Goal: Transaction & Acquisition: Purchase product/service

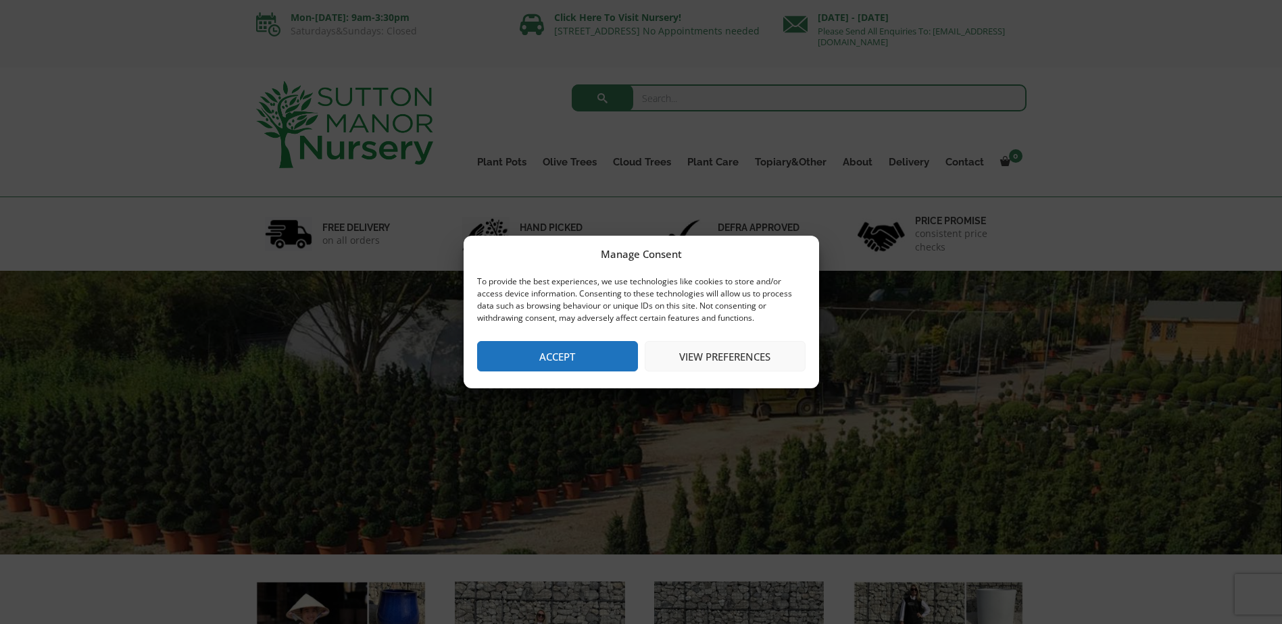
click at [594, 351] on button "Accept" at bounding box center [557, 356] width 161 height 30
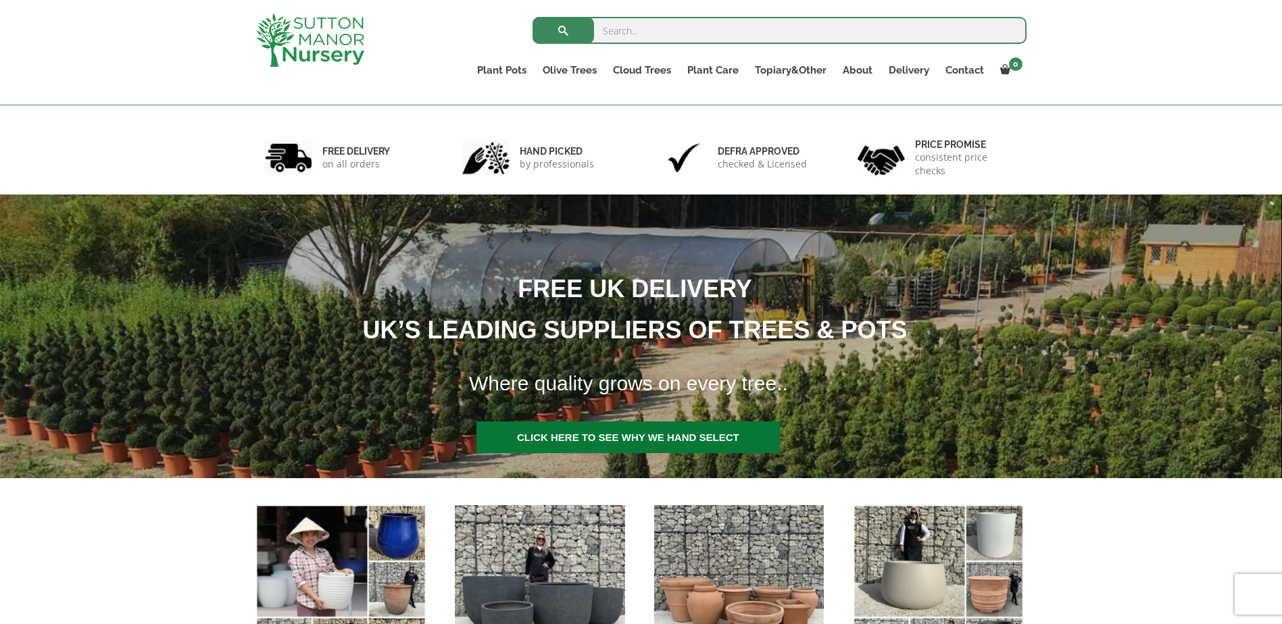
scroll to position [405, 0]
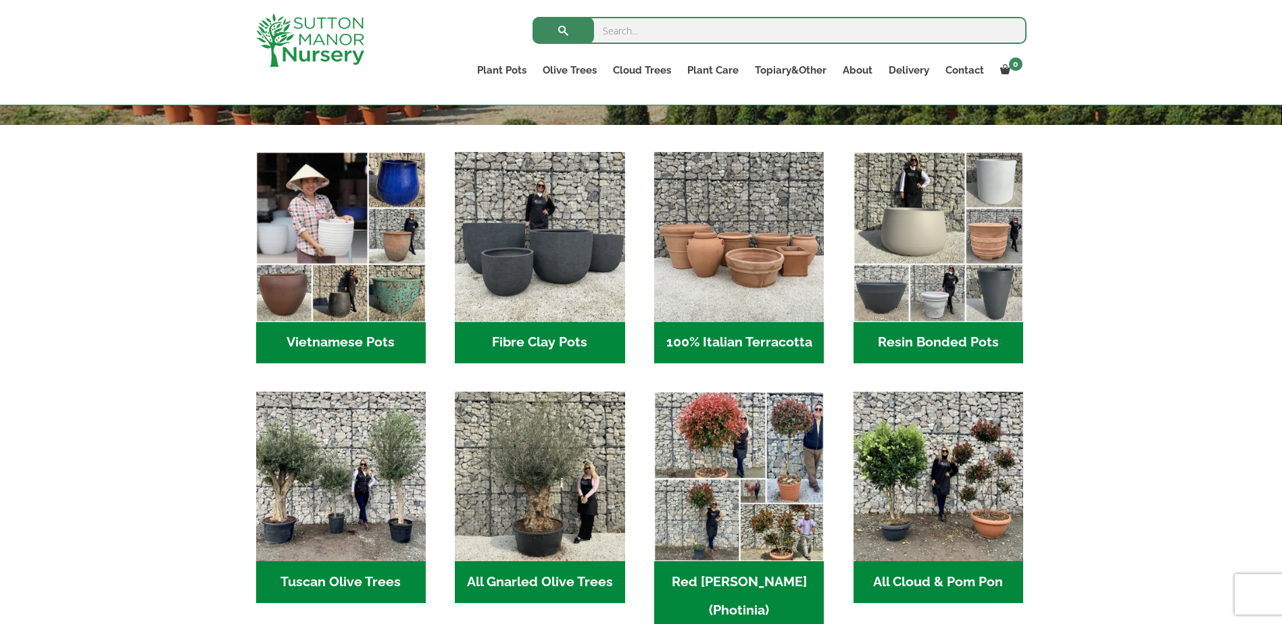
click at [530, 330] on h2 "Fibre Clay Pots (3)" at bounding box center [540, 343] width 170 height 42
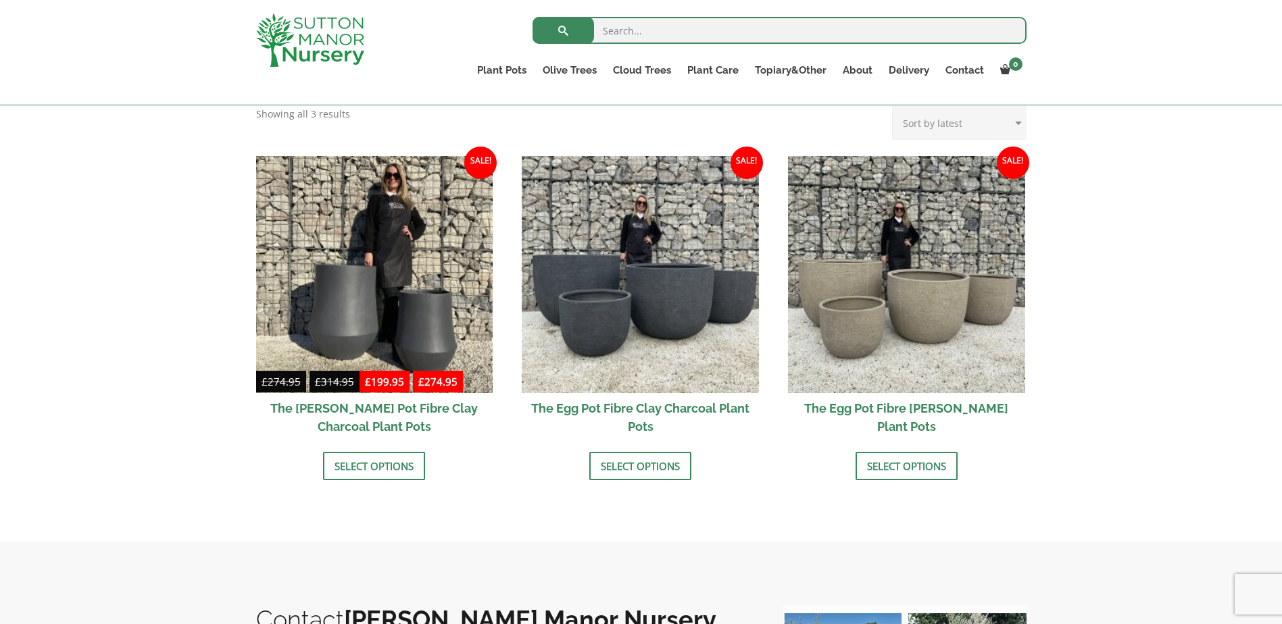
scroll to position [405, 0]
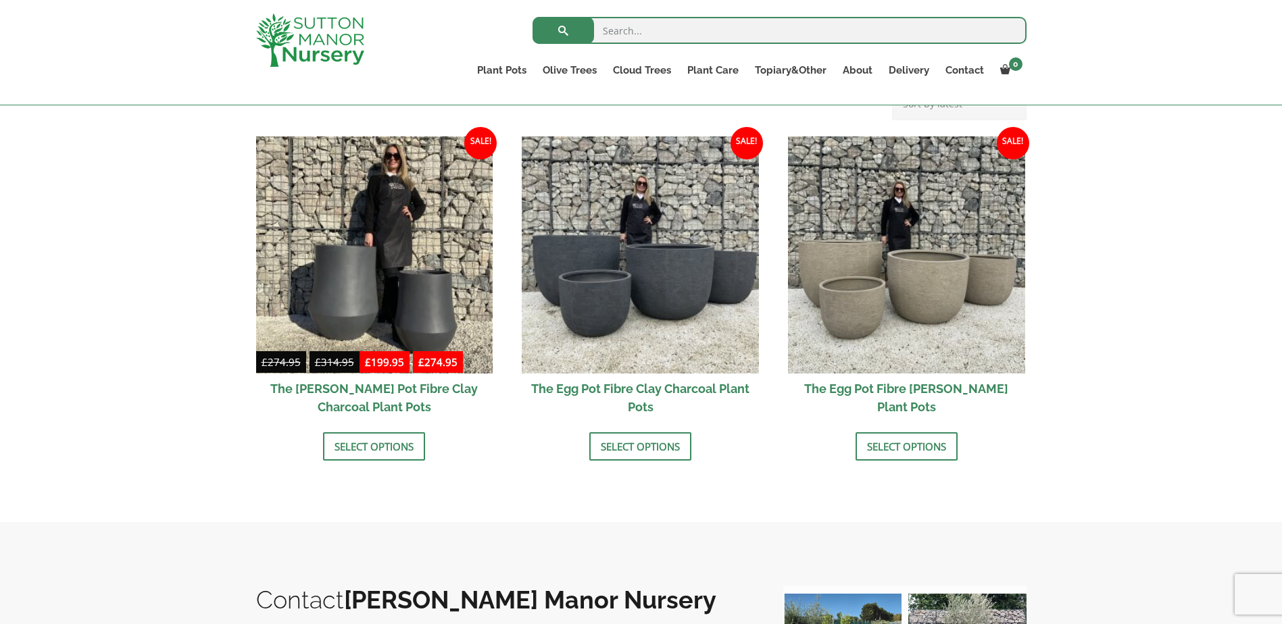
click at [635, 386] on h2 "The Egg Pot Fibre Clay Charcoal Plant Pots" at bounding box center [640, 398] width 237 height 49
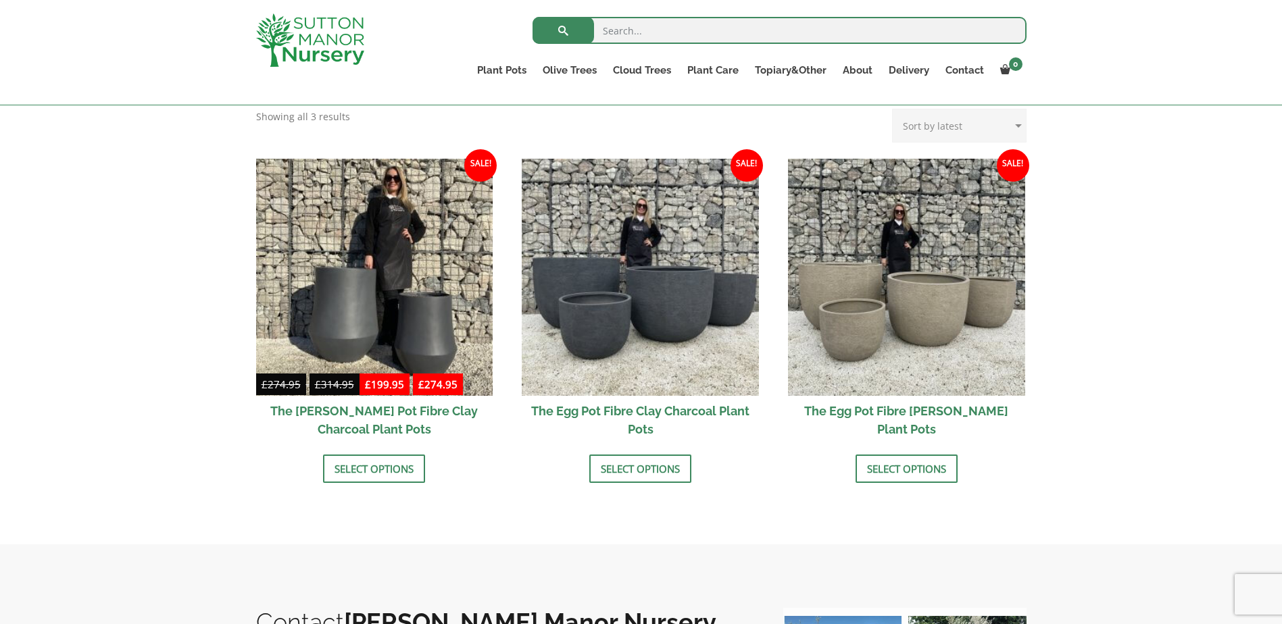
scroll to position [473, 0]
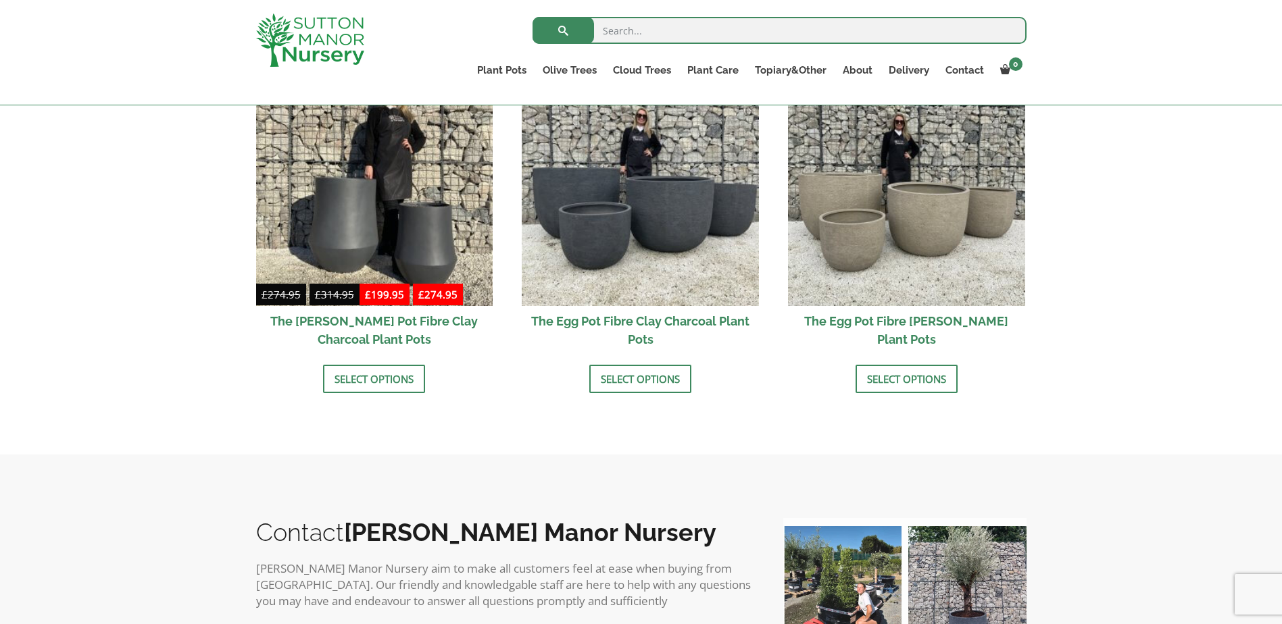
click at [626, 318] on h2 "The Egg Pot Fibre Clay Charcoal Plant Pots" at bounding box center [640, 330] width 237 height 49
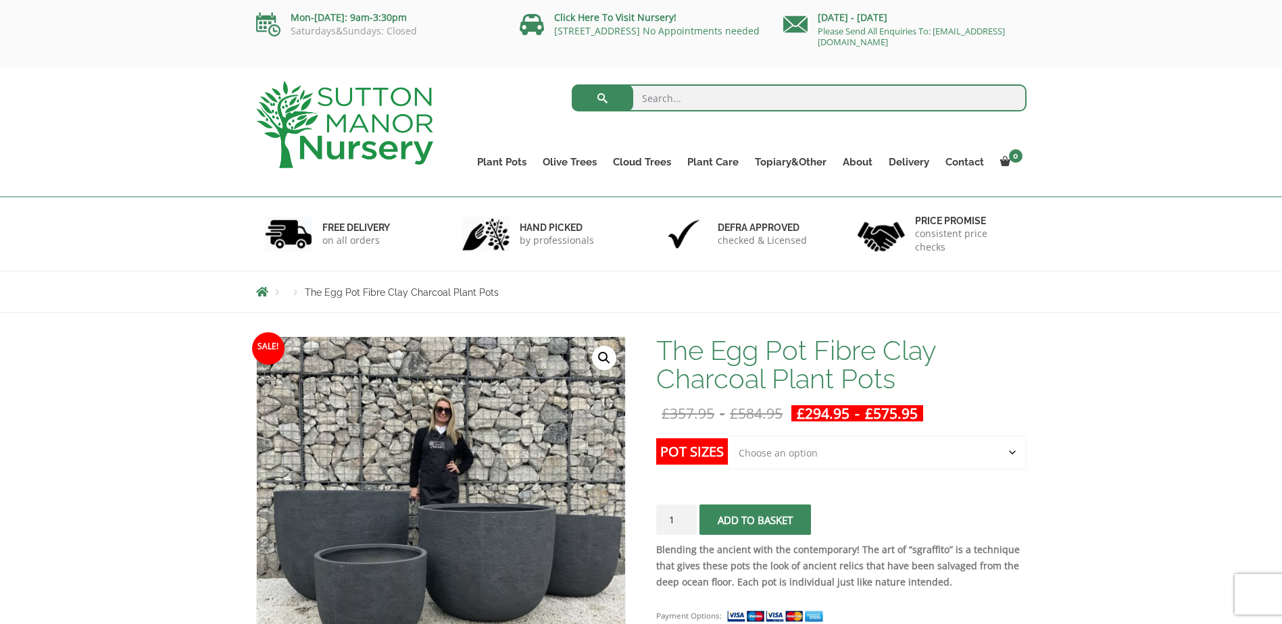
click at [755, 520] on span "submit" at bounding box center [755, 520] width 0 height 0
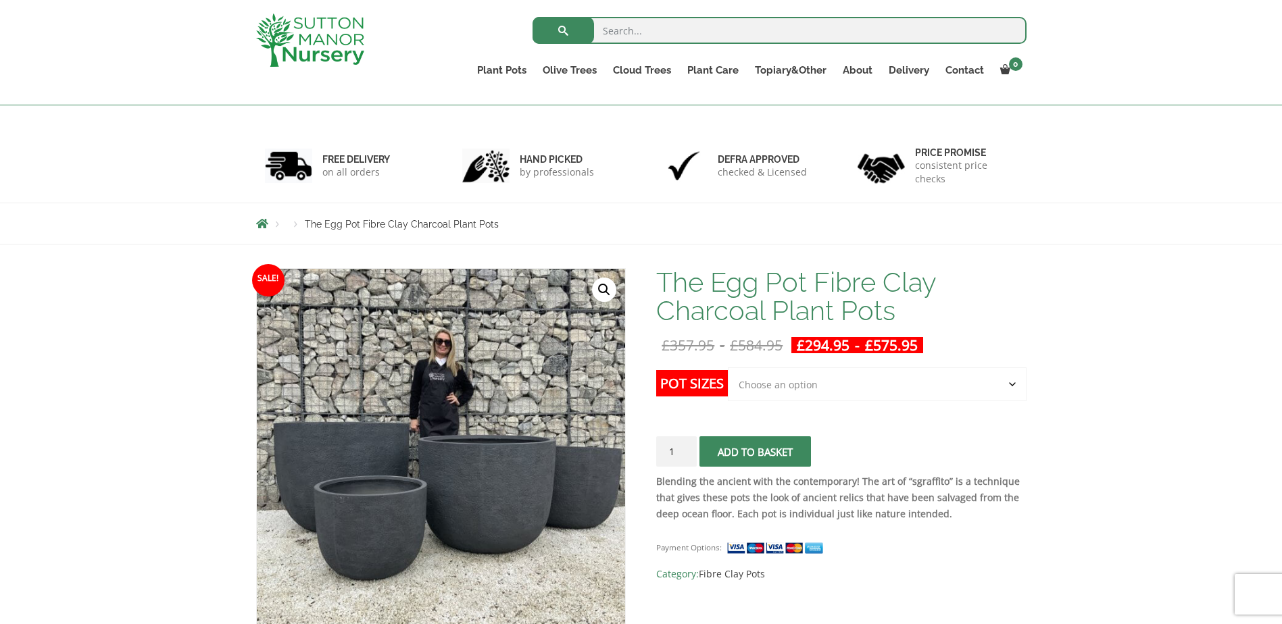
scroll to position [135, 0]
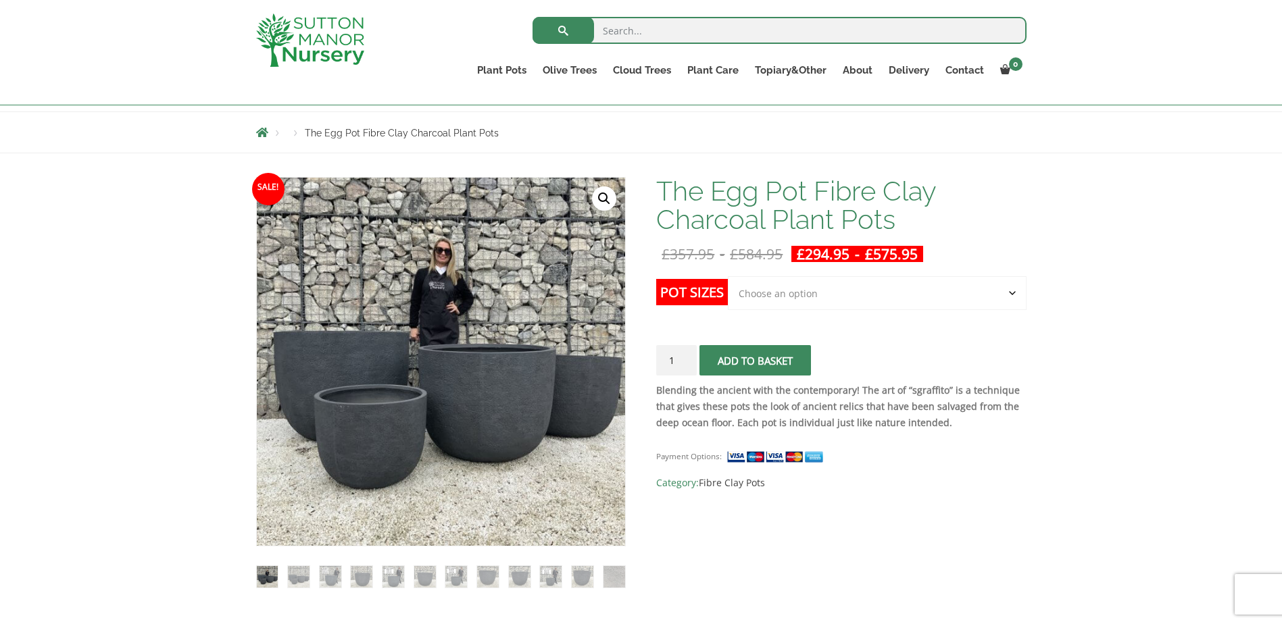
click at [1007, 291] on select "Choose an option Click here to buy the 5th To Largest Pot In The Picture Click …" at bounding box center [877, 293] width 298 height 34
click at [728, 276] on select "Choose an option Click here to buy the 5th To Largest Pot In The Picture Click …" at bounding box center [877, 293] width 298 height 34
select select "Click here to buy the 4th To Largest Pot In The Picture"
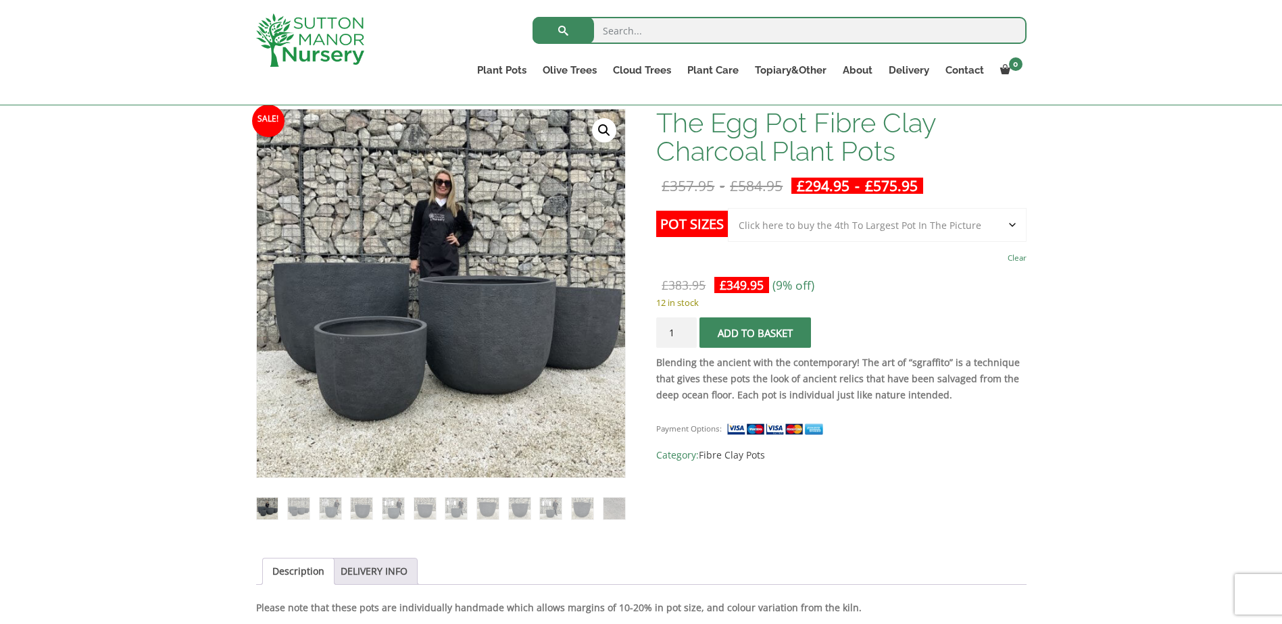
scroll to position [203, 0]
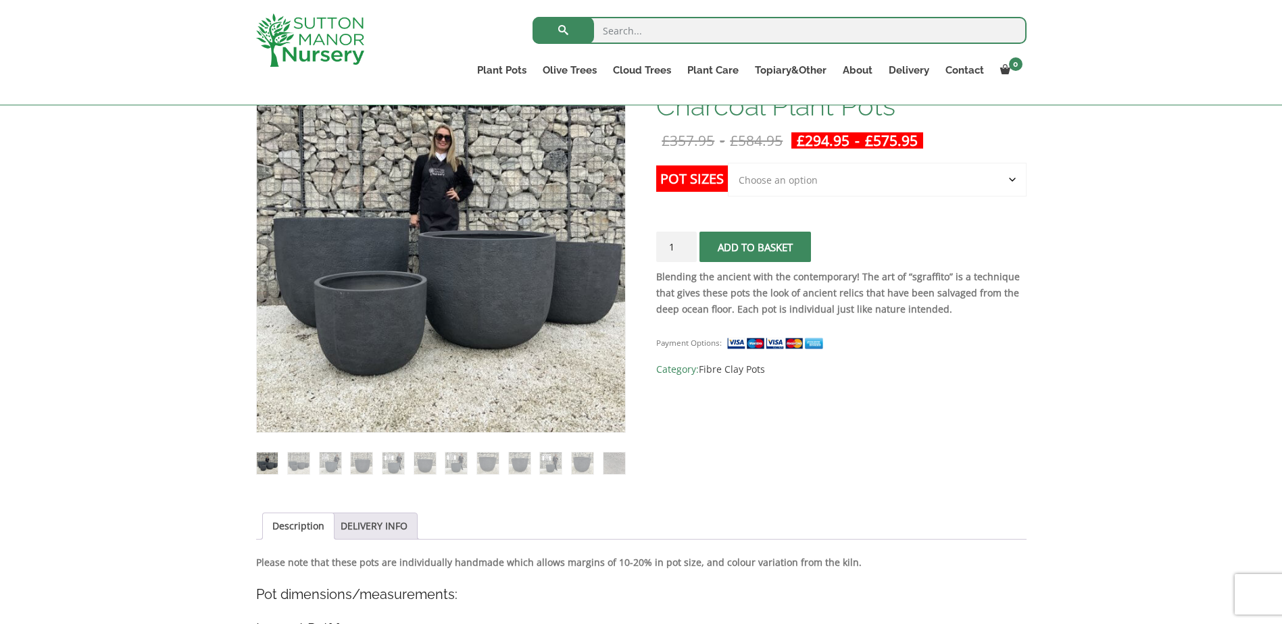
scroll to position [203, 0]
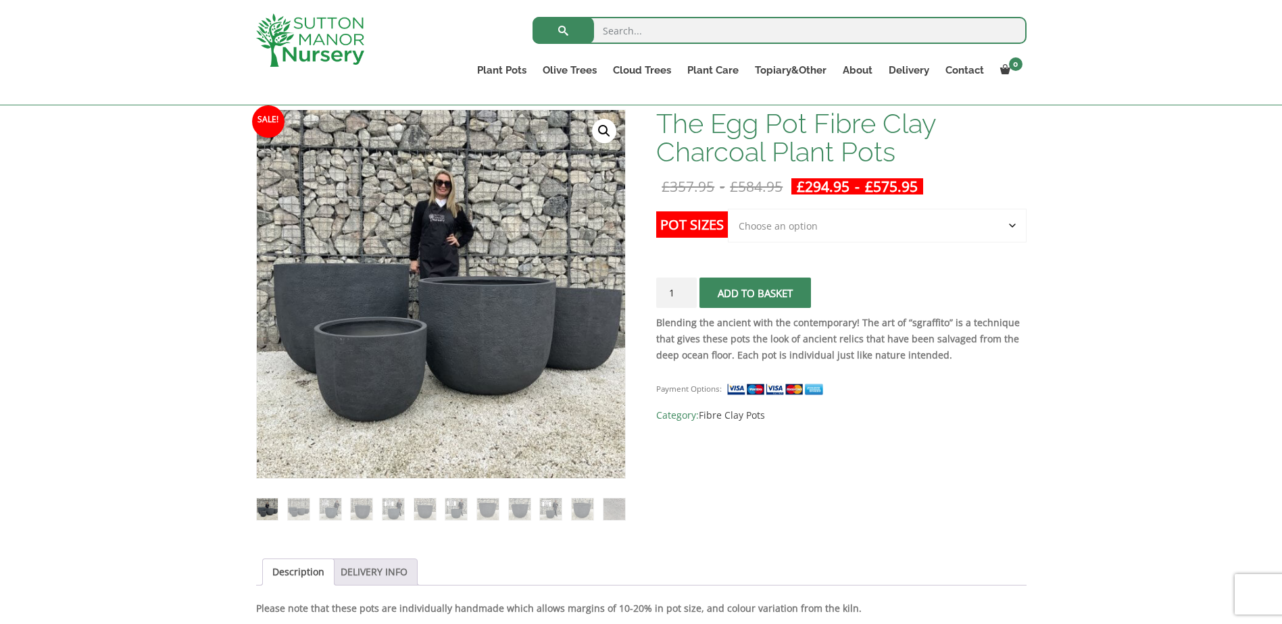
click at [391, 578] on link "DELIVERY INFO" at bounding box center [374, 573] width 67 height 26
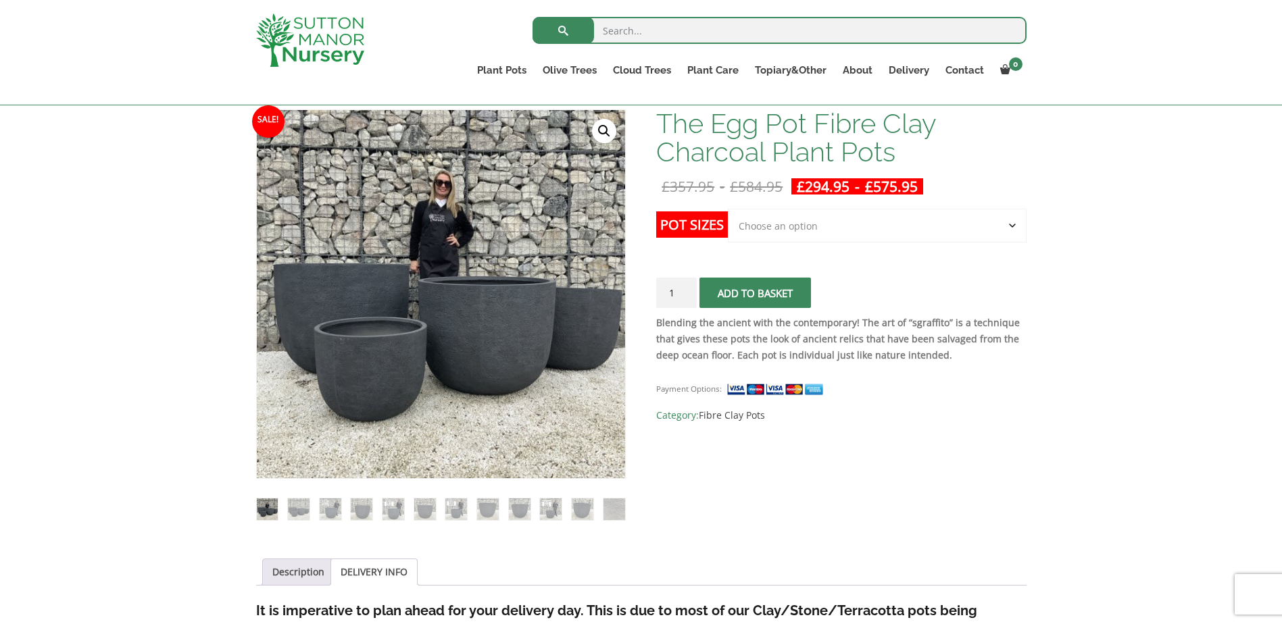
click at [755, 293] on span "submit" at bounding box center [755, 293] width 0 height 0
click at [1012, 226] on select "Choose an option Click here to buy the 5th To Largest Pot In The Picture Click …" at bounding box center [877, 226] width 298 height 34
click at [728, 209] on select "Choose an option Click here to buy the 5th To Largest Pot In The Picture Click …" at bounding box center [877, 226] width 298 height 34
select select "Click here to buy the 3rd To Largest Pot In The Picture"
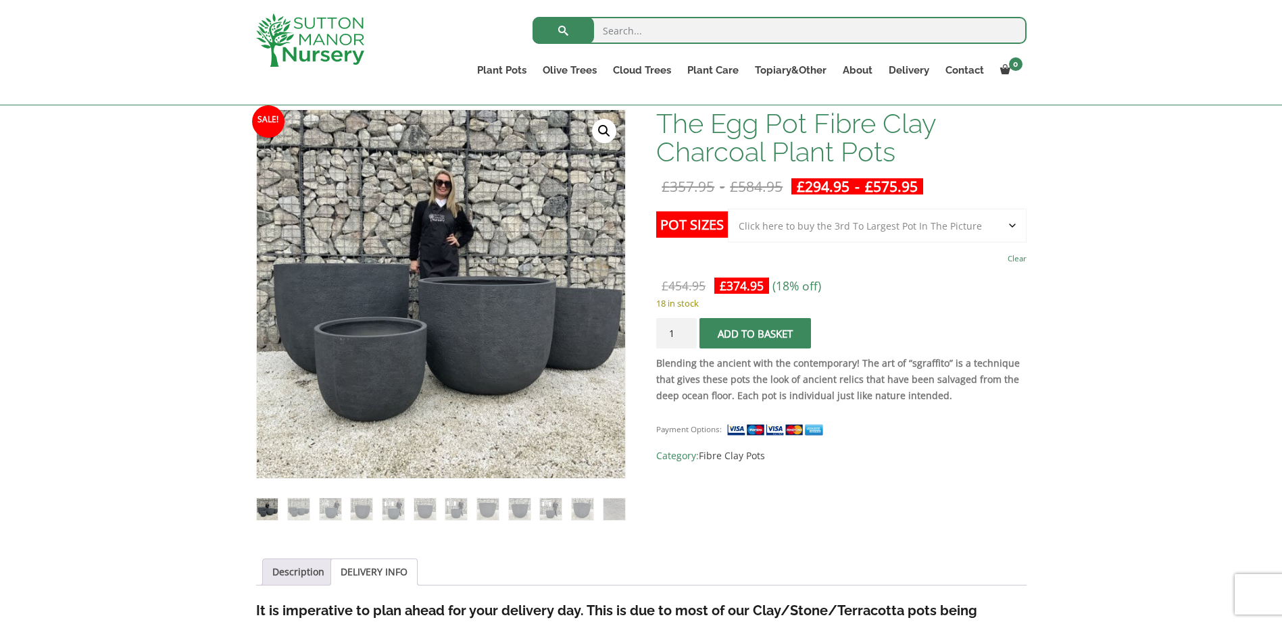
click at [753, 328] on button "Add to basket" at bounding box center [754, 333] width 111 height 30
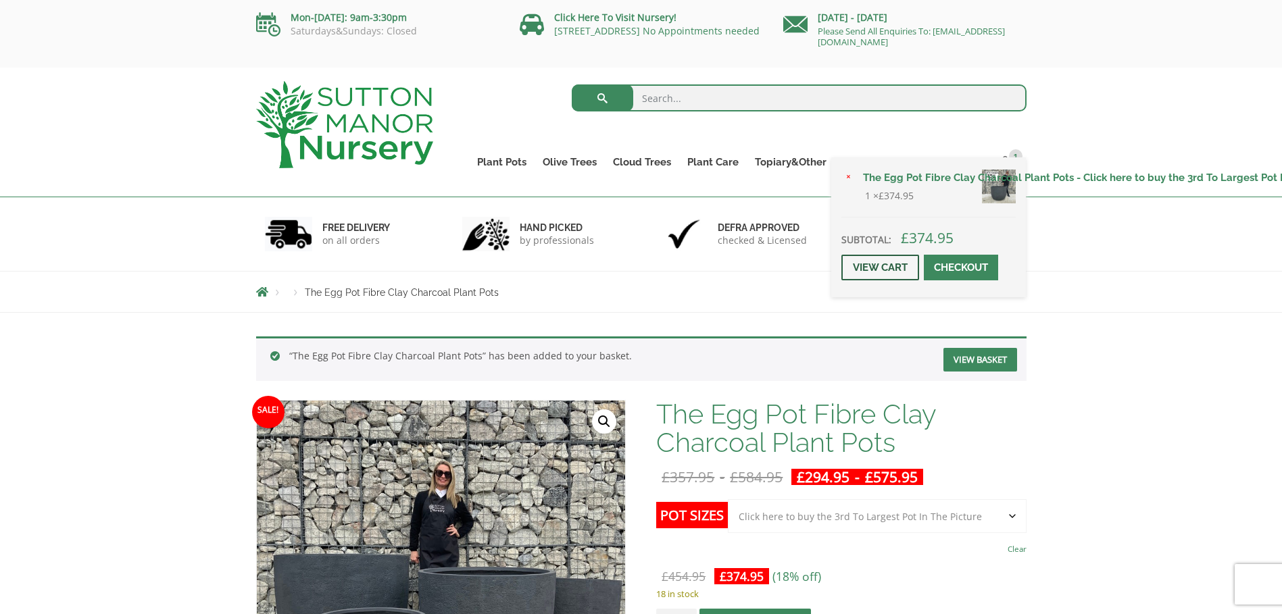
click at [903, 266] on link "View cart" at bounding box center [880, 268] width 78 height 26
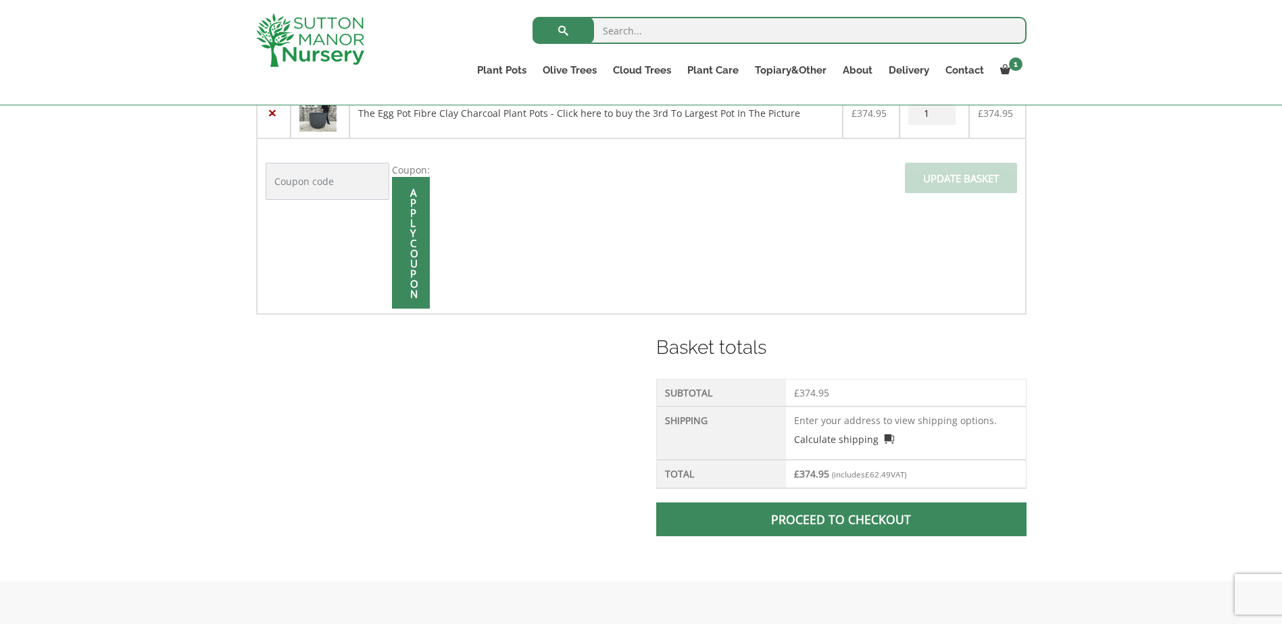
scroll to position [405, 0]
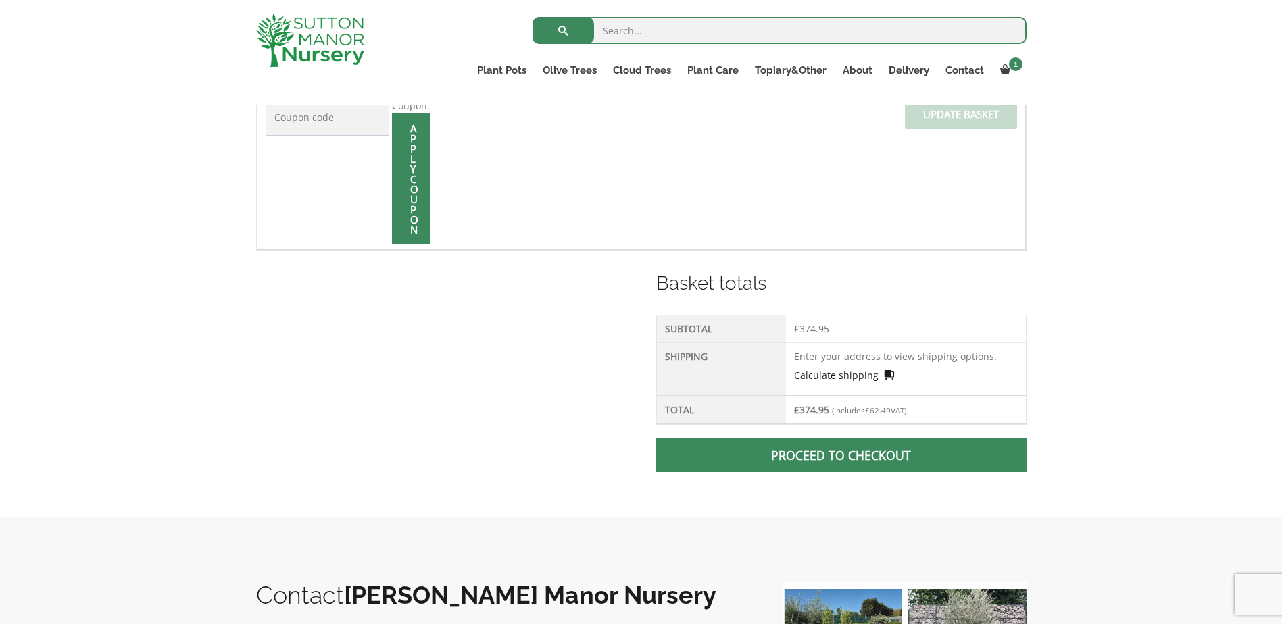
click at [851, 374] on link "Calculate shipping" at bounding box center [844, 375] width 100 height 14
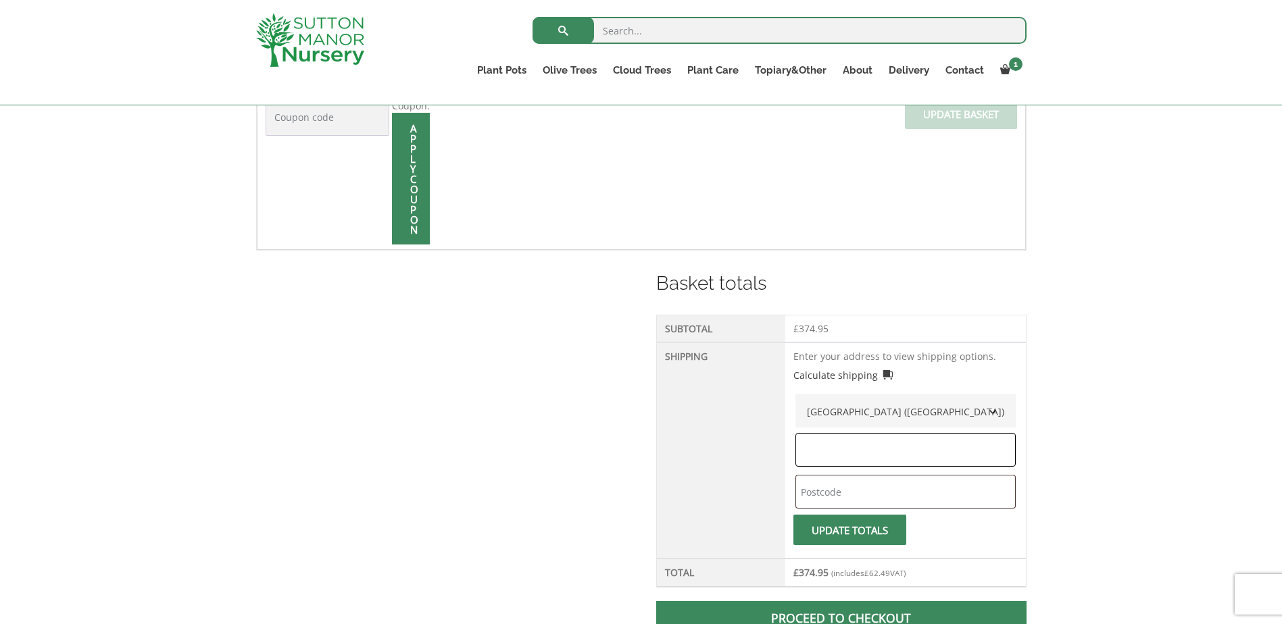
click at [837, 453] on input "text" at bounding box center [905, 450] width 220 height 34
type input "Pick a Time"
type input "CO4 3SQ"
click at [910, 449] on input "Pick a Time" at bounding box center [905, 450] width 220 height 34
click at [872, 495] on input "text" at bounding box center [905, 492] width 220 height 34
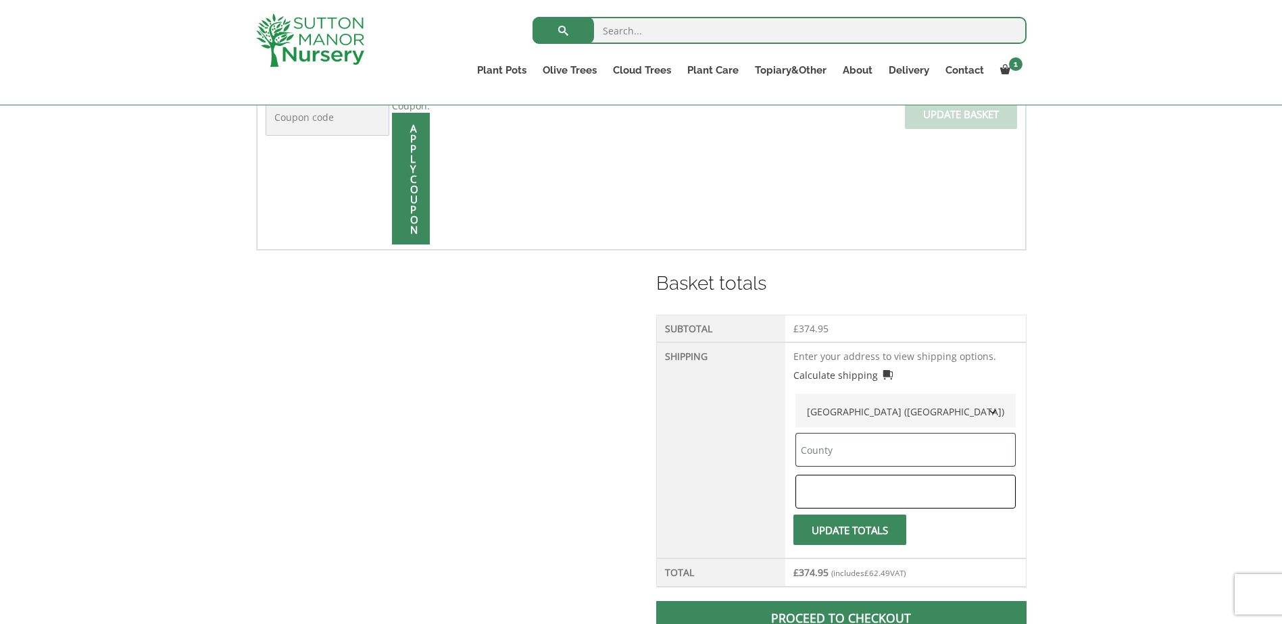
type input "CO4 3SQ"
type input "Pick a Time"
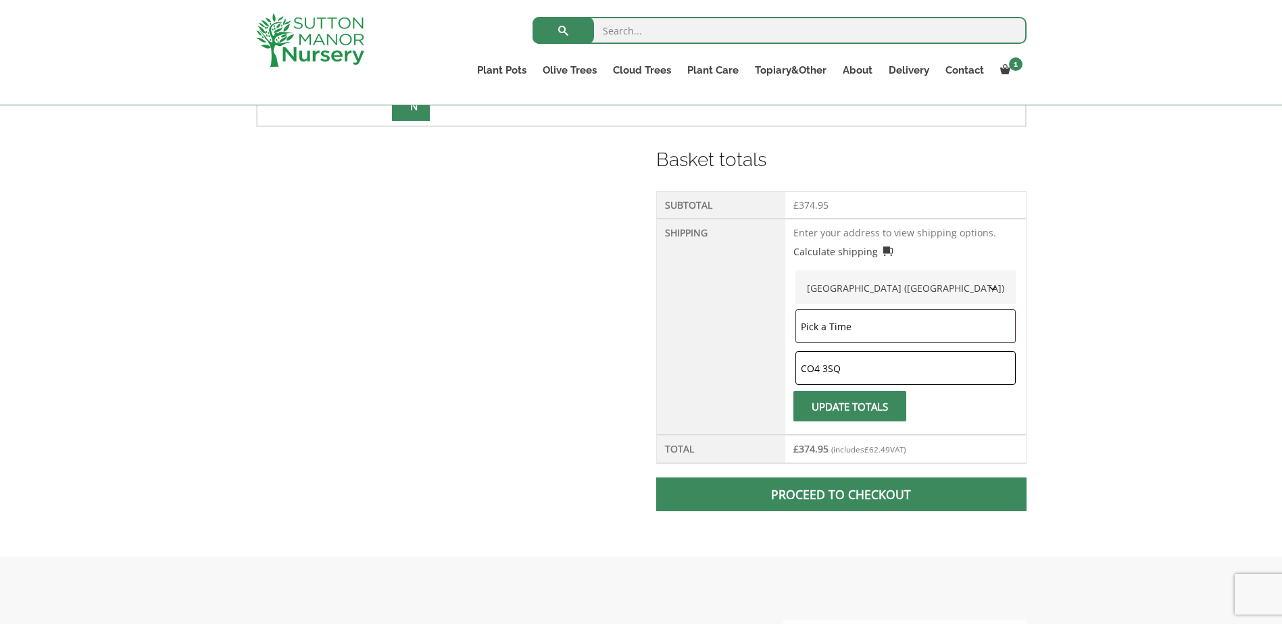
scroll to position [541, 0]
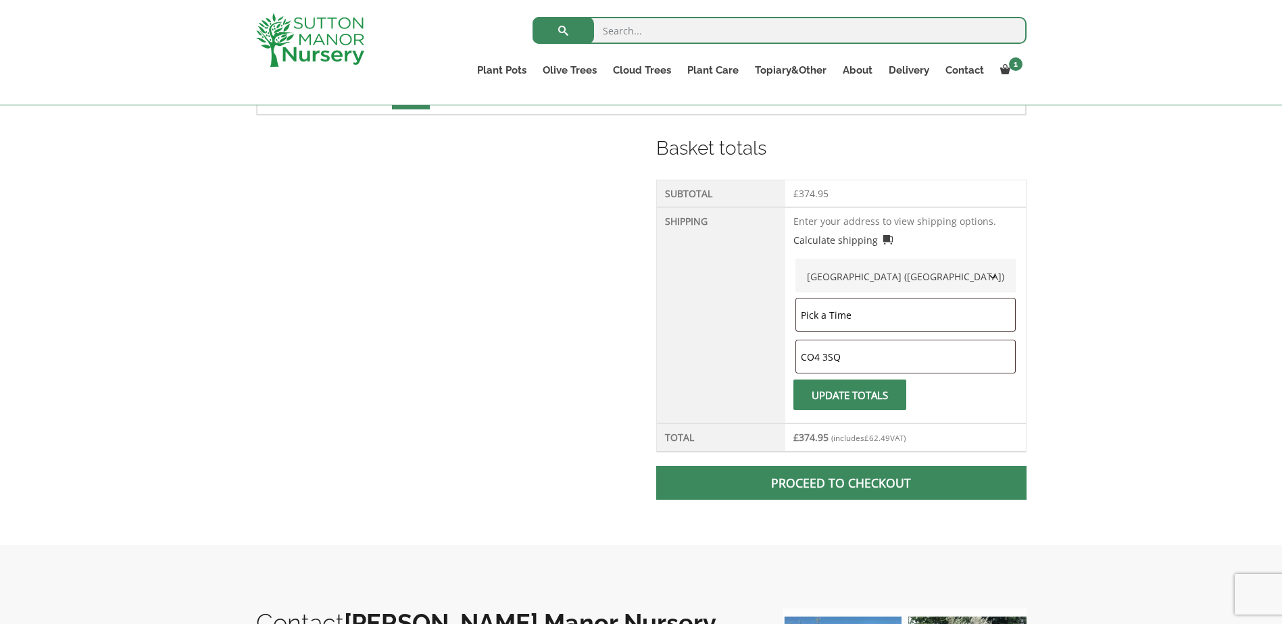
click at [849, 395] on span "submit" at bounding box center [849, 395] width 0 height 0
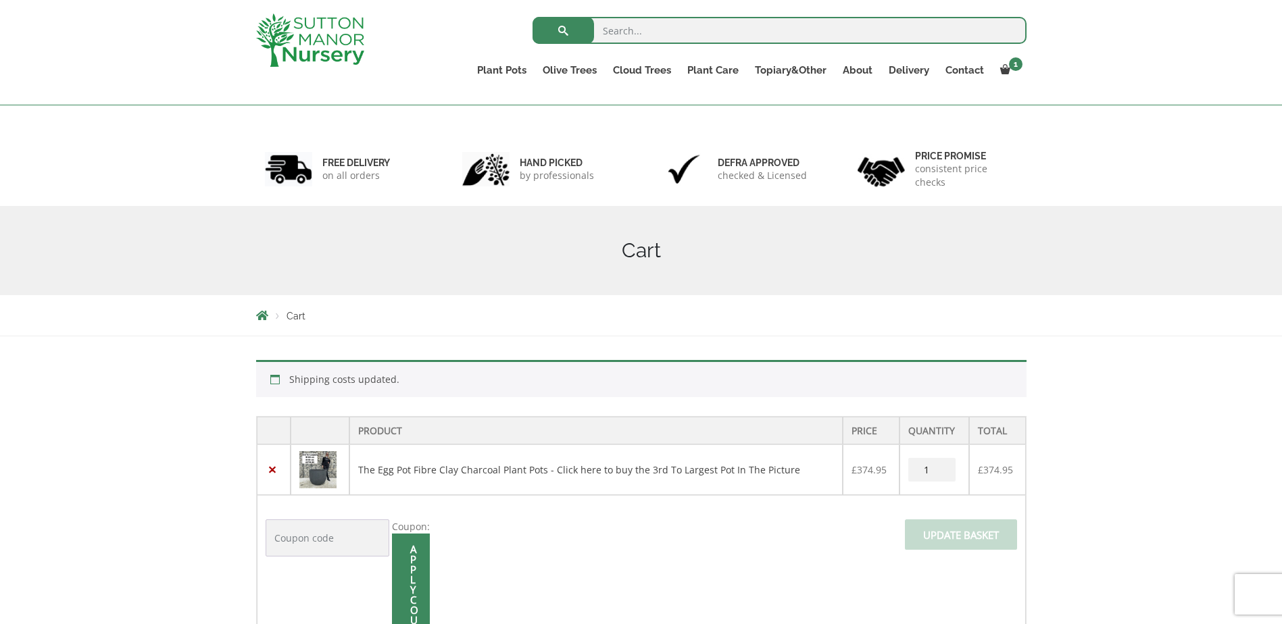
scroll to position [0, 0]
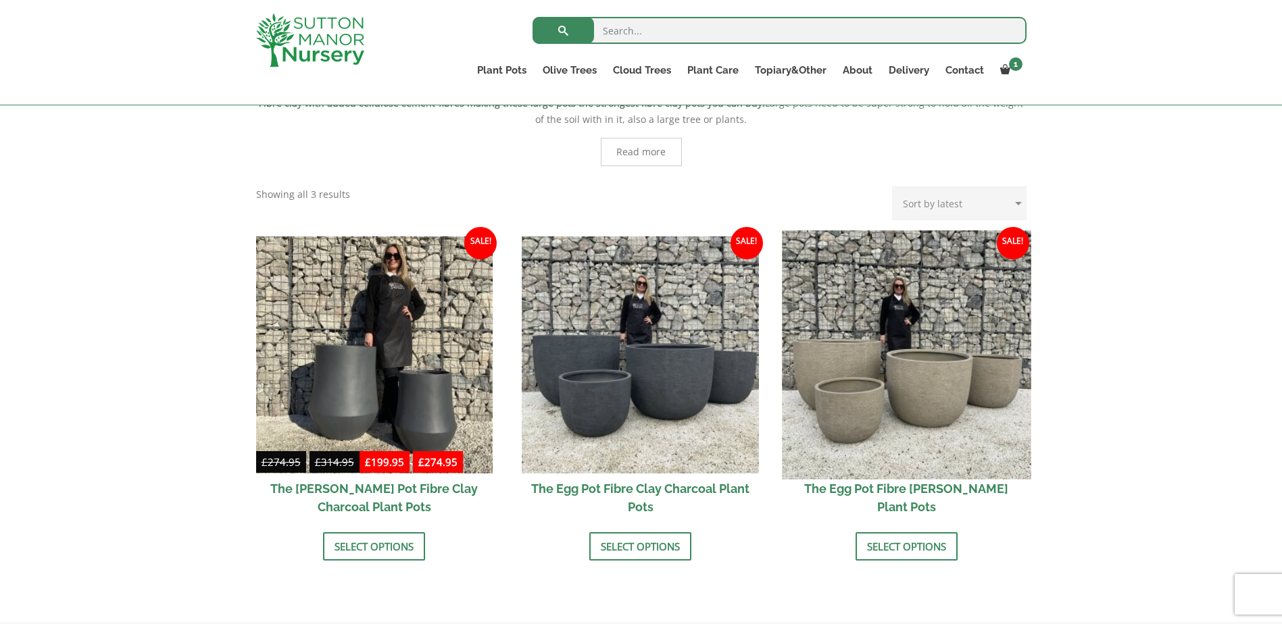
scroll to position [338, 0]
